Goal: Task Accomplishment & Management: Use online tool/utility

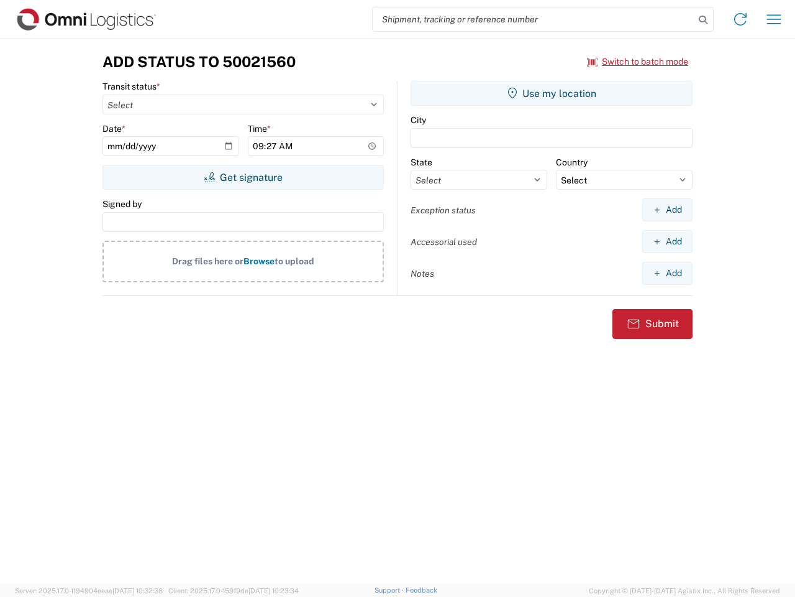
click at [534, 19] on input "search" at bounding box center [534, 19] width 322 height 24
click at [703, 20] on icon at bounding box center [703, 19] width 17 height 17
click at [741, 19] on icon at bounding box center [741, 19] width 20 height 20
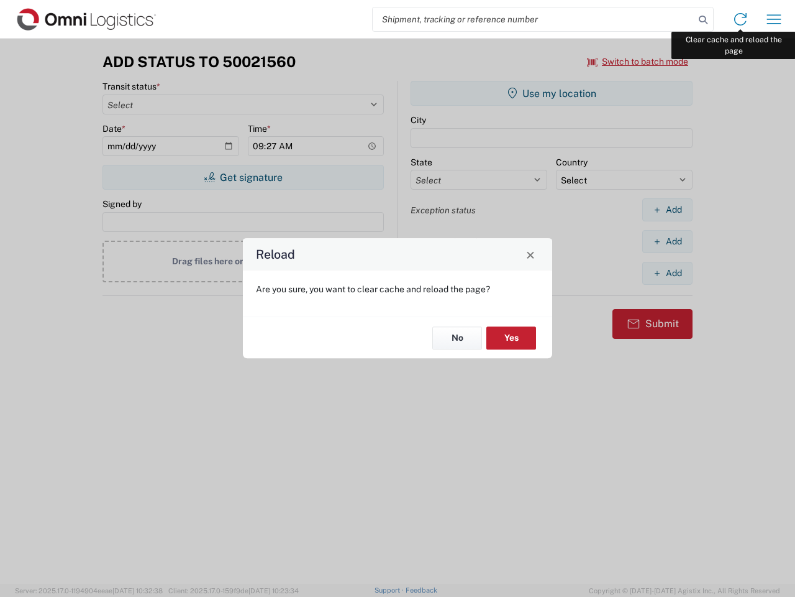
click at [774, 19] on div "Reload Are you sure, you want to clear cache and reload the page? No Yes" at bounding box center [397, 298] width 795 height 597
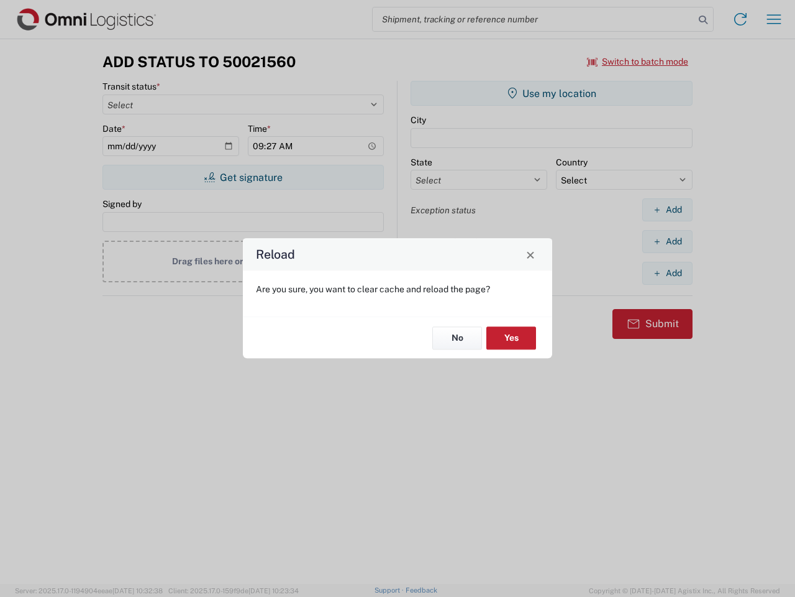
click at [638, 62] on div "Reload Are you sure, you want to clear cache and reload the page? No Yes" at bounding box center [397, 298] width 795 height 597
click at [243, 177] on div "Reload Are you sure, you want to clear cache and reload the page? No Yes" at bounding box center [397, 298] width 795 height 597
click at [552, 93] on div "Reload Are you sure, you want to clear cache and reload the page? No Yes" at bounding box center [397, 298] width 795 height 597
click at [667, 209] on div "Reload Are you sure, you want to clear cache and reload the page? No Yes" at bounding box center [397, 298] width 795 height 597
click at [667, 241] on div "Reload Are you sure, you want to clear cache and reload the page? No Yes" at bounding box center [397, 298] width 795 height 597
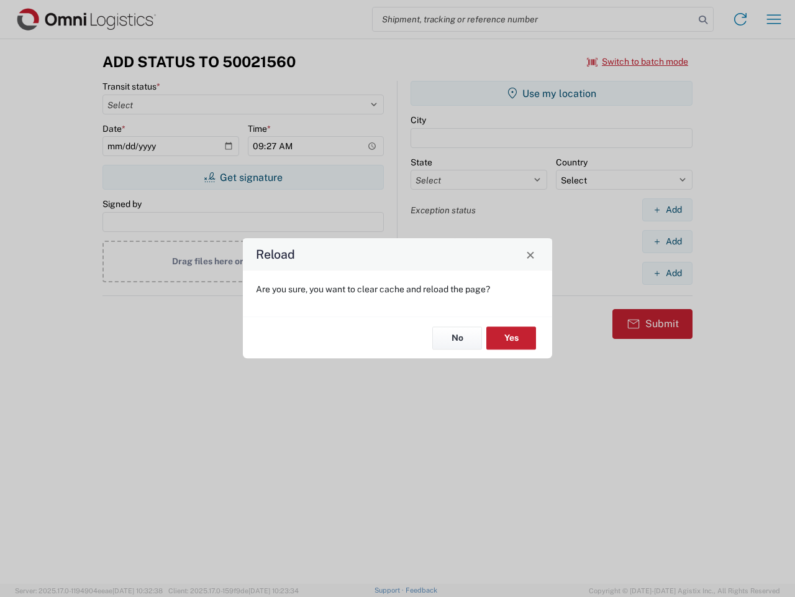
click at [667, 273] on div "Reload Are you sure, you want to clear cache and reload the page? No Yes" at bounding box center [397, 298] width 795 height 597
